Goal: Task Accomplishment & Management: Use online tool/utility

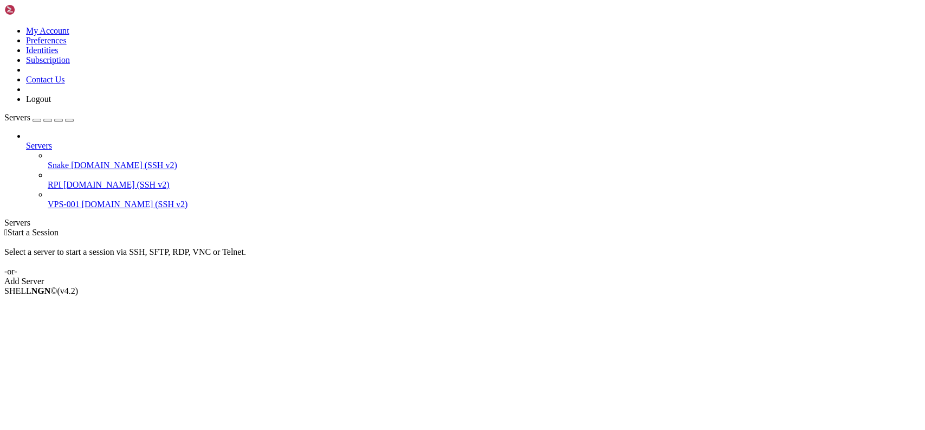
click at [71, 160] on span "[DOMAIN_NAME] (SSH v2)" at bounding box center [124, 164] width 106 height 9
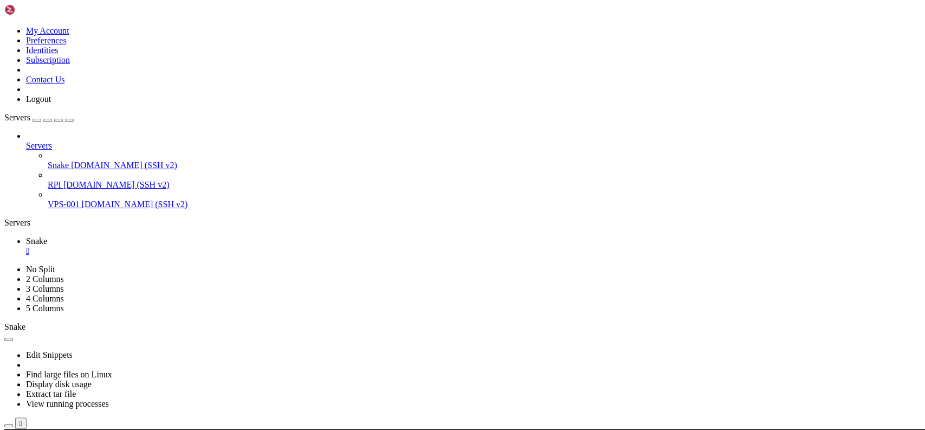
click at [69, 120] on div "button" at bounding box center [69, 120] width 0 height 0
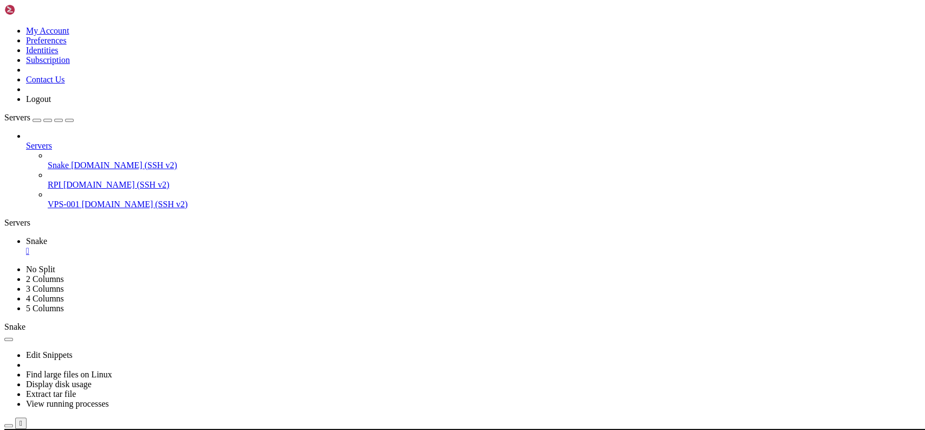
scroll to position [1299, 0]
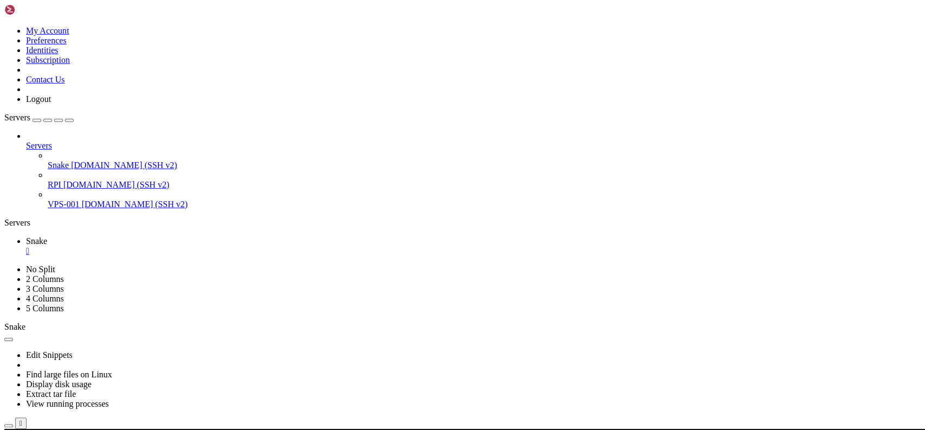
scroll to position [1998, 0]
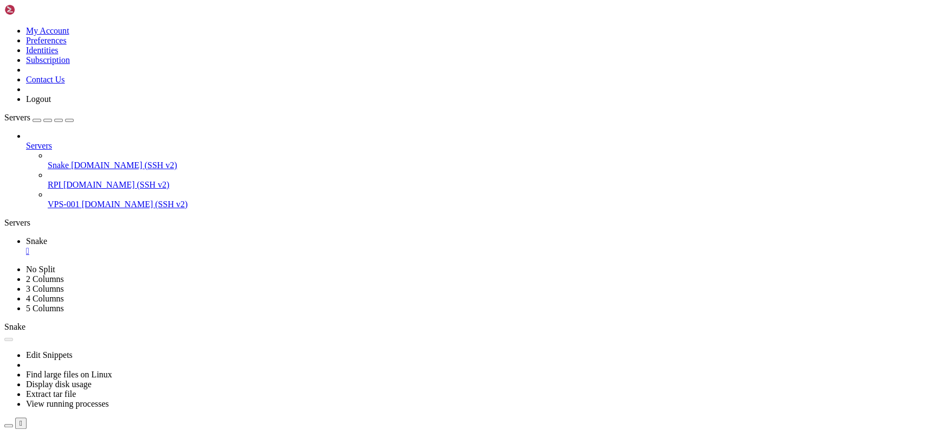
click at [65, 246] on div "" at bounding box center [473, 251] width 895 height 10
